Goal: Navigation & Orientation: Find specific page/section

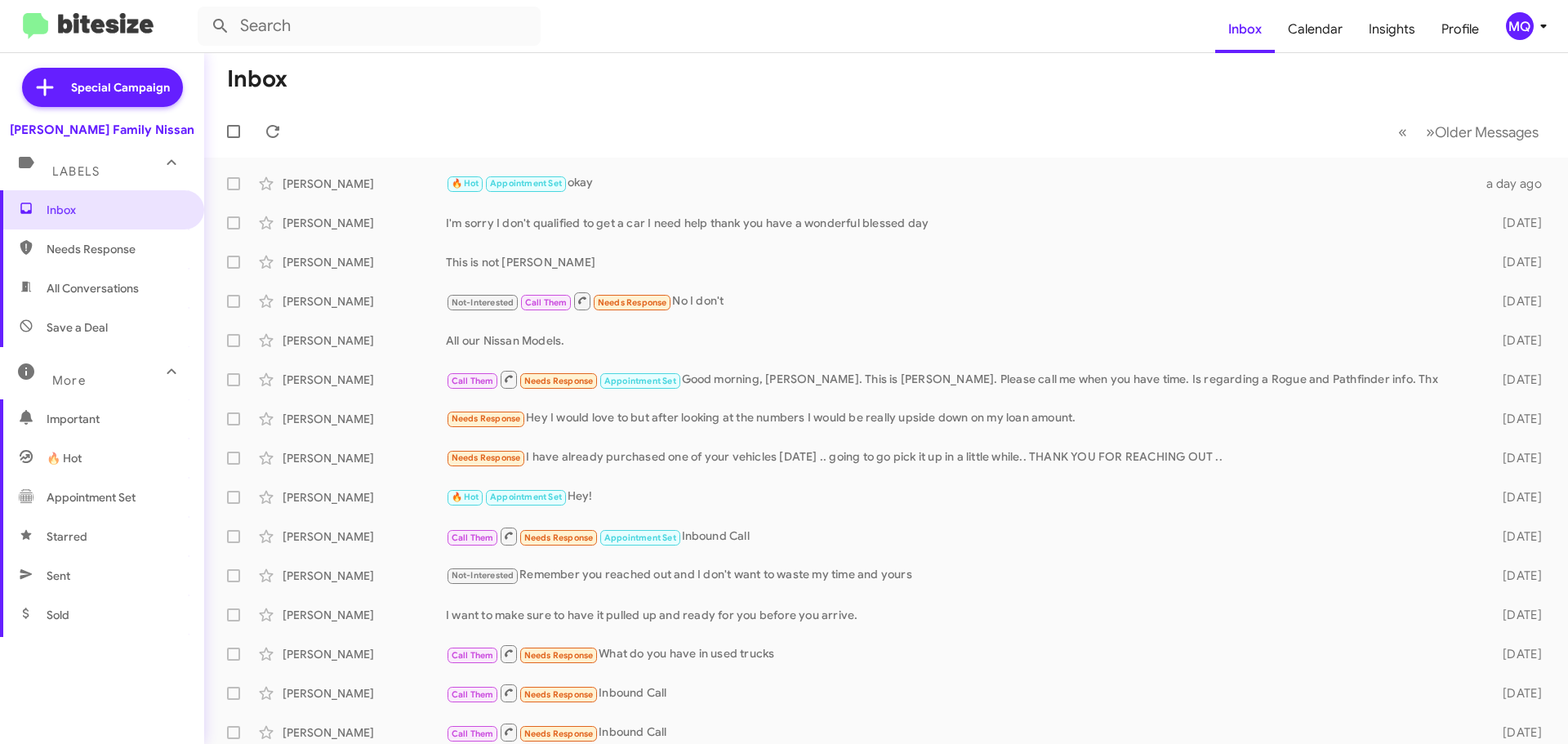
click at [89, 290] on span "All Conversations" at bounding box center [92, 288] width 92 height 17
type input "in:all-conversations"
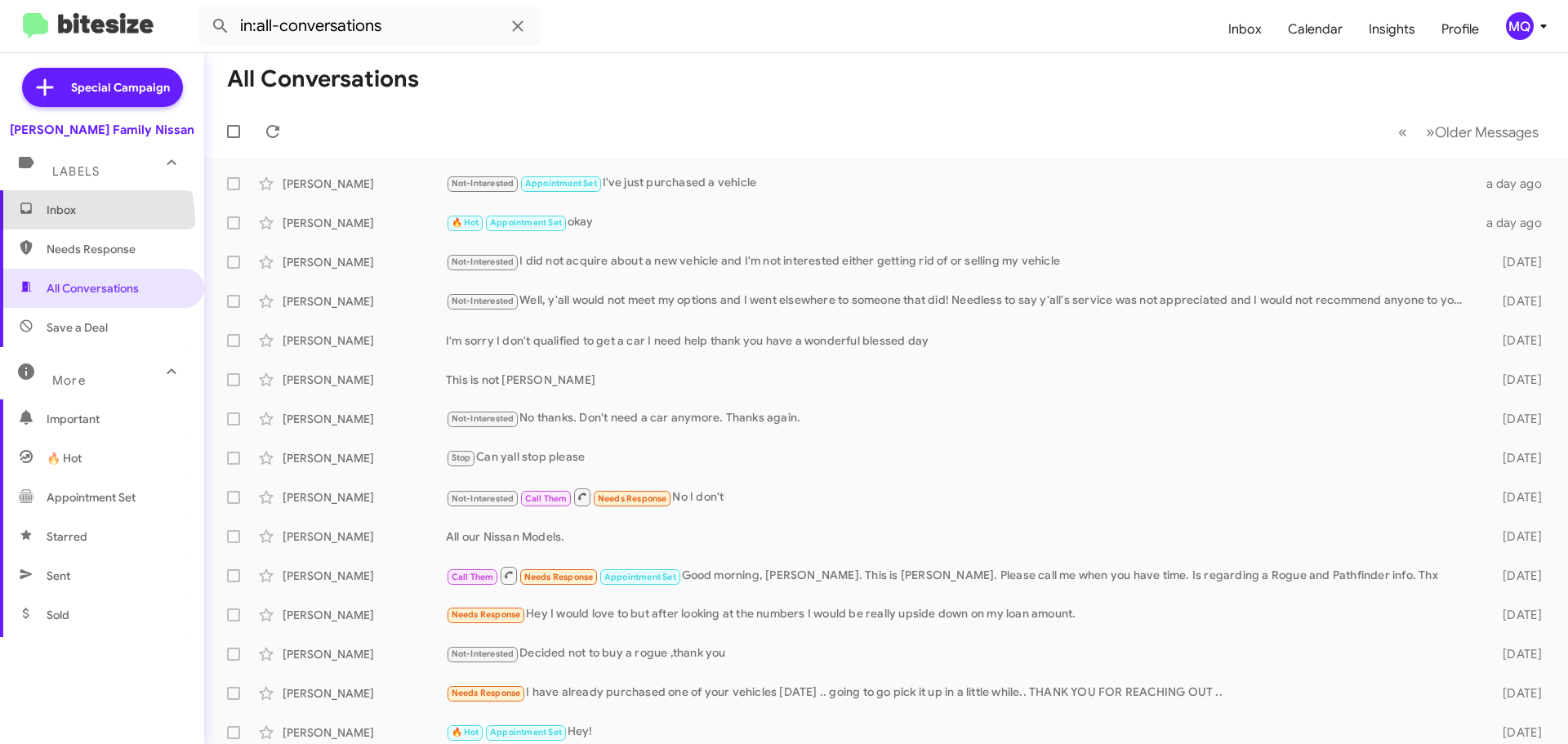
click at [58, 221] on span "Inbox" at bounding box center [102, 210] width 204 height 39
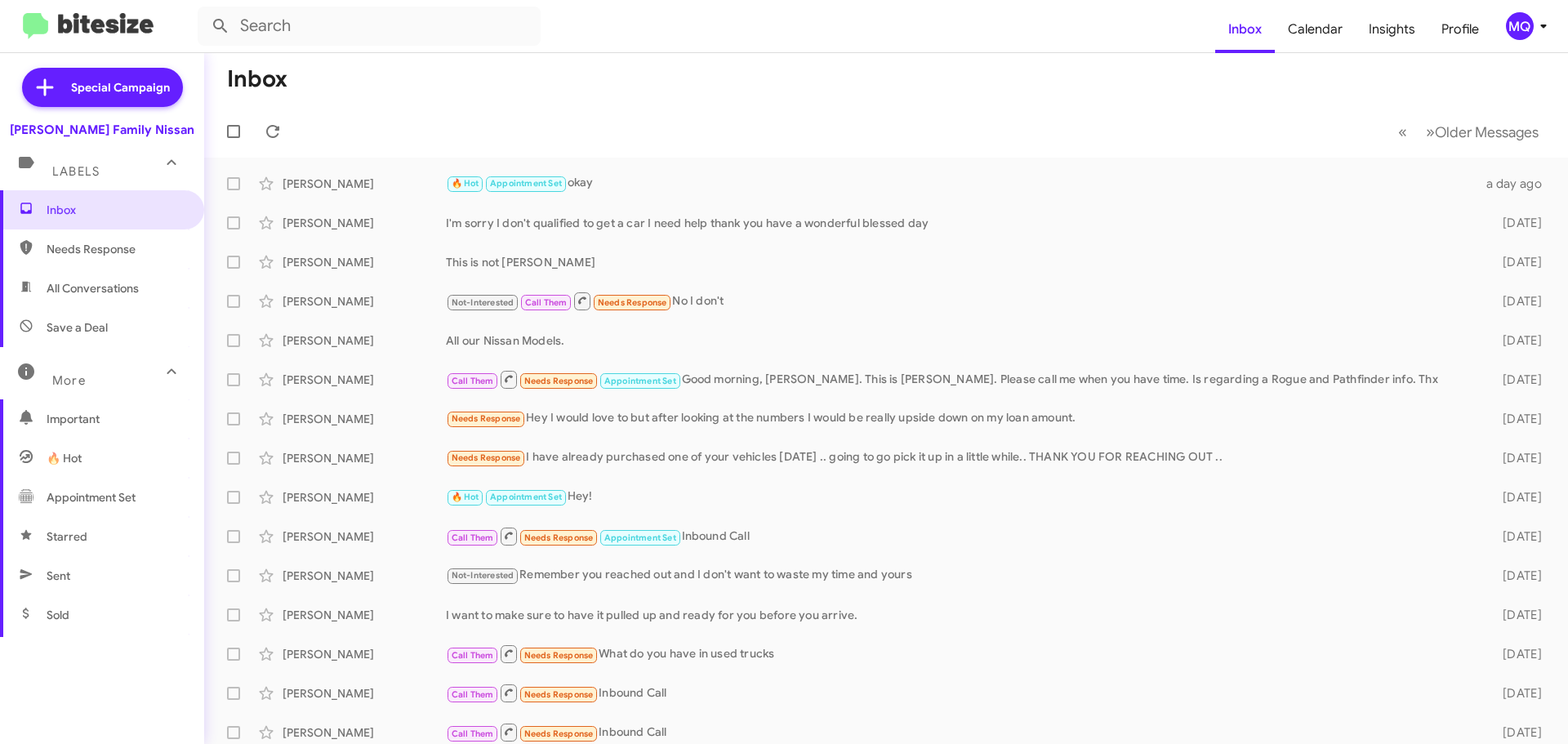
click at [81, 292] on span "All Conversations" at bounding box center [92, 288] width 92 height 17
type input "in:all-conversations"
